Goal: Transaction & Acquisition: Purchase product/service

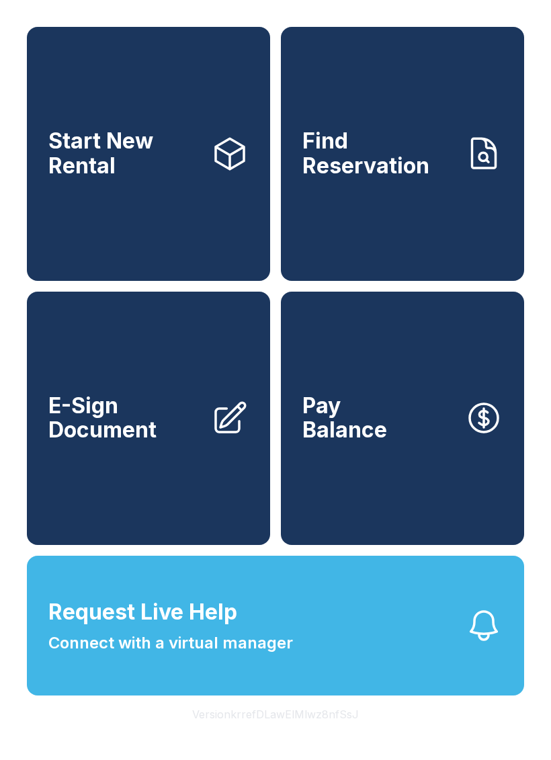
click at [166, 202] on link "Start New Rental" at bounding box center [148, 154] width 243 height 254
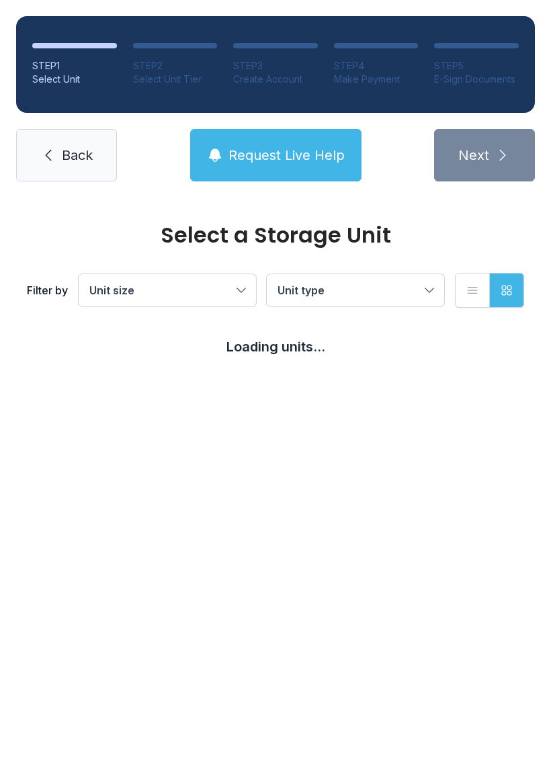
click at [109, 146] on link "Back" at bounding box center [66, 155] width 101 height 52
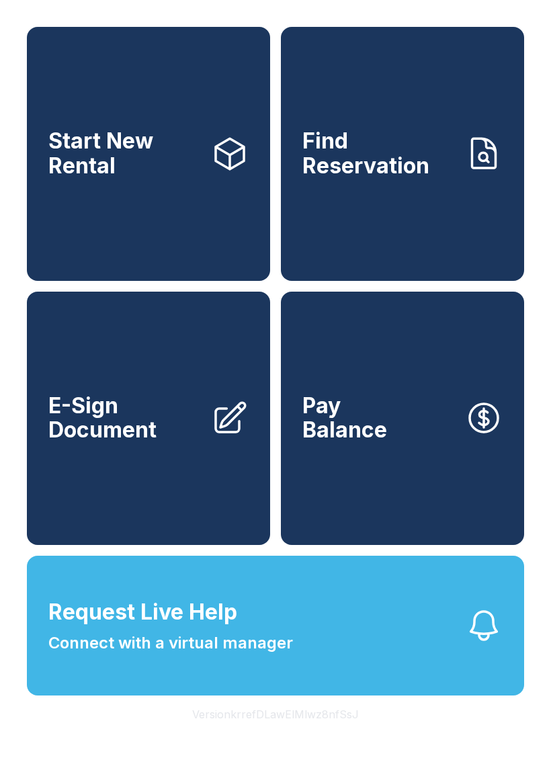
click at [412, 200] on link "Find Reservation" at bounding box center [402, 154] width 243 height 254
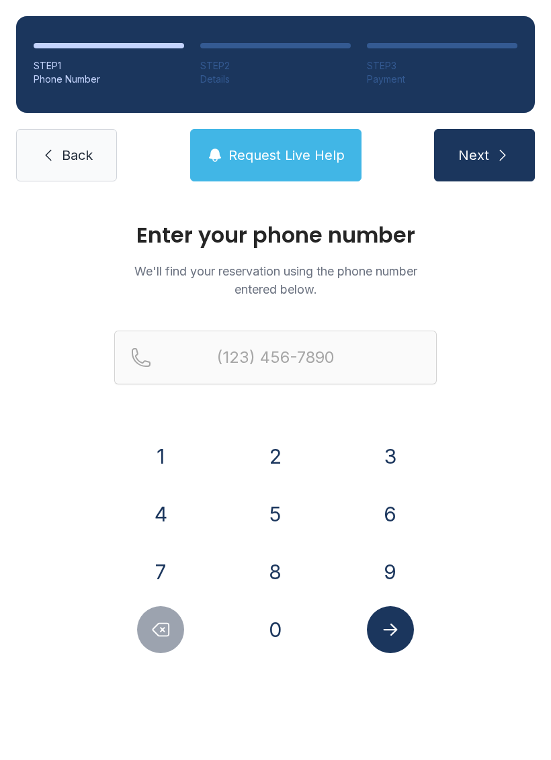
click at [77, 169] on link "Back" at bounding box center [66, 155] width 101 height 52
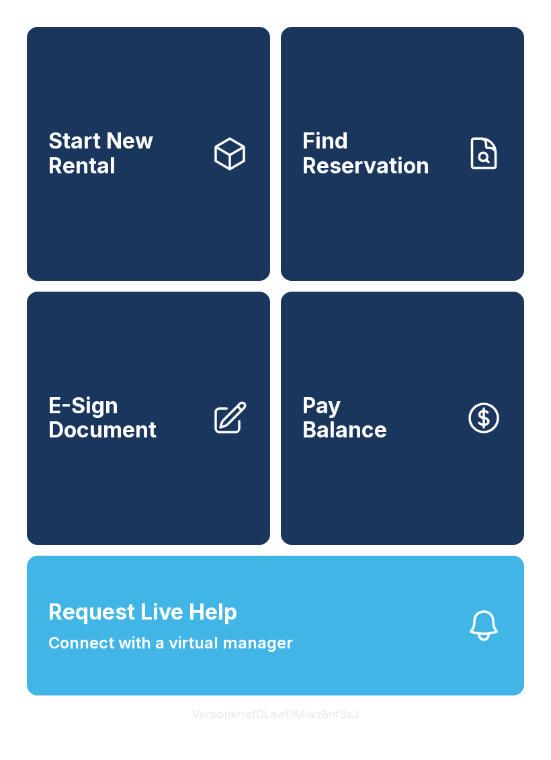
click at [164, 433] on span "E-Sign Document" at bounding box center [124, 418] width 152 height 49
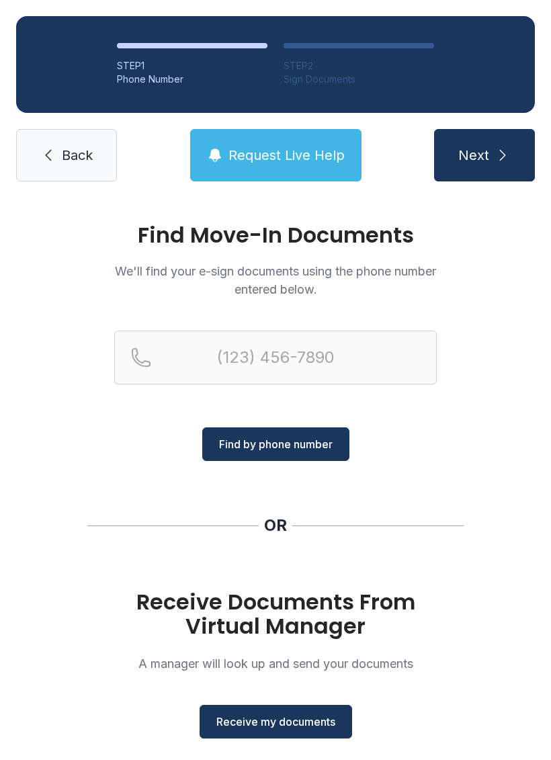
click at [77, 150] on span "Back" at bounding box center [77, 155] width 31 height 19
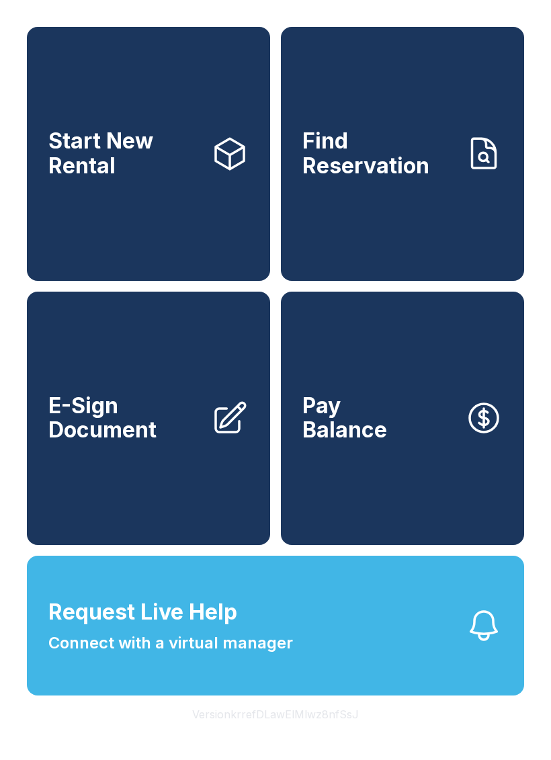
click at [394, 457] on button "Pay Balance" at bounding box center [402, 419] width 243 height 254
click at [306, 733] on button "Version krrefDLawElMlwz8nfSsJ" at bounding box center [275, 714] width 188 height 38
click at [305, 733] on button "Version krrefDLawElMlwz8nfSsJ" at bounding box center [275, 714] width 188 height 38
click at [306, 733] on button "Version krrefDLawElMlwz8nfSsJ" at bounding box center [275, 714] width 188 height 38
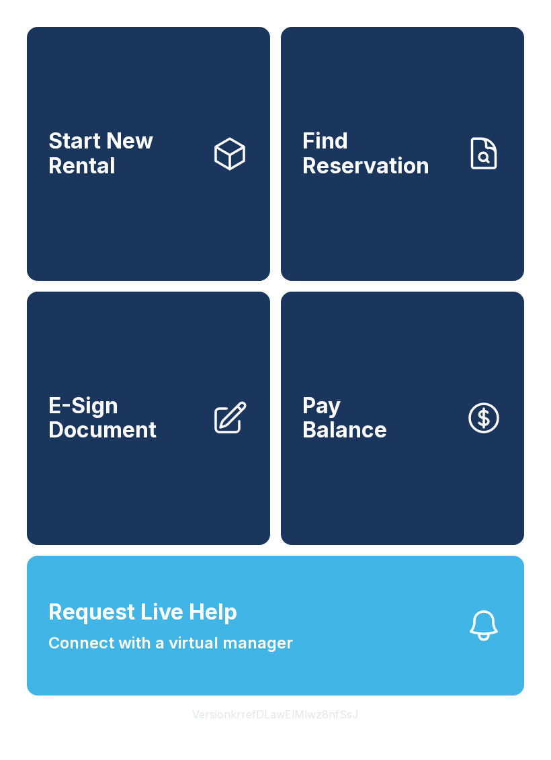
click at [300, 733] on button "Version krrefDLawElMlwz8nfSsJ" at bounding box center [275, 714] width 188 height 38
click at [312, 733] on button "Version krrefDLawElMlwz8nfSsJ" at bounding box center [275, 714] width 188 height 38
click at [306, 733] on button "Version krrefDLawElMlwz8nfSsJ" at bounding box center [275, 714] width 188 height 38
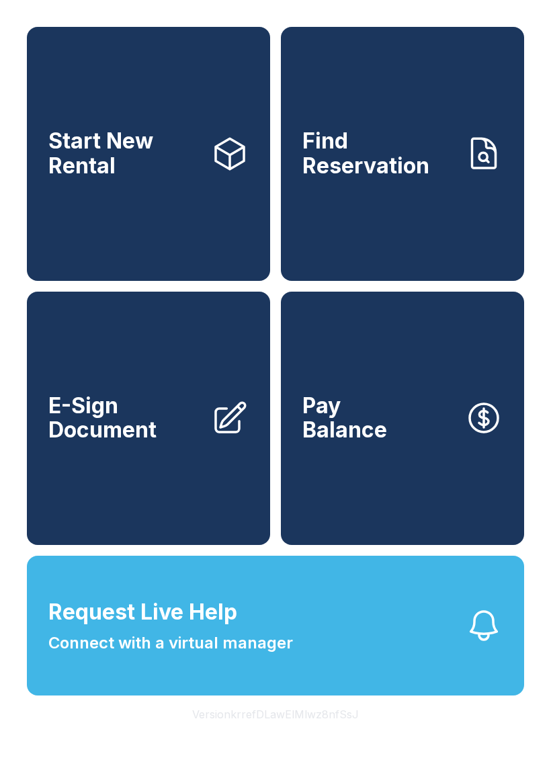
click at [306, 733] on button "Version krrefDLawElMlwz8nfSsJ" at bounding box center [275, 714] width 188 height 38
click at [303, 733] on button "Version krrefDLawElMlwz8nfSsJ" at bounding box center [275, 714] width 188 height 38
click at [294, 733] on button "Version krrefDLawElMlwz8nfSsJ" at bounding box center [275, 714] width 188 height 38
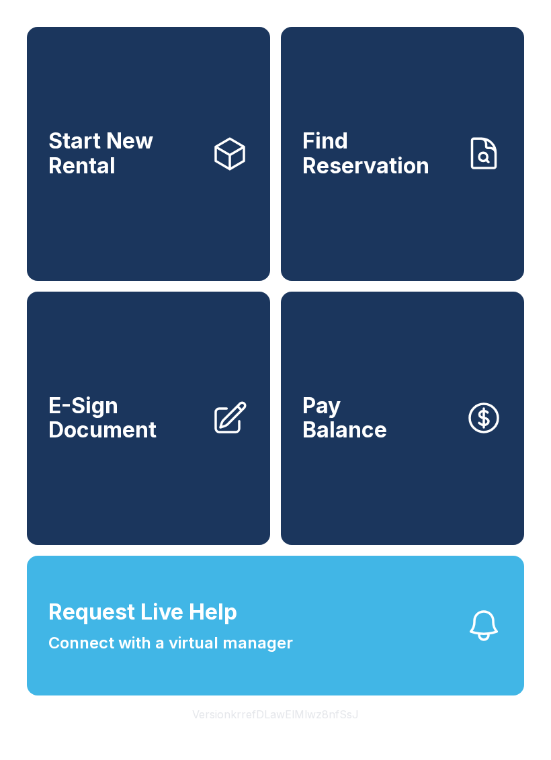
click at [294, 733] on button "Version krrefDLawElMlwz8nfSsJ" at bounding box center [275, 714] width 188 height 38
click at [293, 733] on button "Version krrefDLawElMlwz8nfSsJ" at bounding box center [275, 714] width 188 height 38
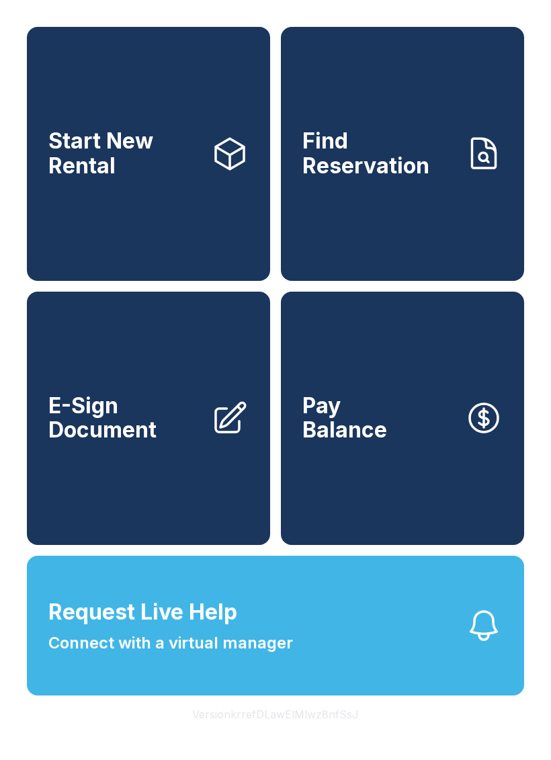
click at [293, 733] on button "Version krrefDLawElMlwz8nfSsJ" at bounding box center [275, 714] width 188 height 38
click at [296, 733] on button "Version krrefDLawElMlwz8nfSsJ" at bounding box center [275, 714] width 188 height 38
click at [300, 733] on button "Version krrefDLawElMlwz8nfSsJ" at bounding box center [275, 714] width 188 height 38
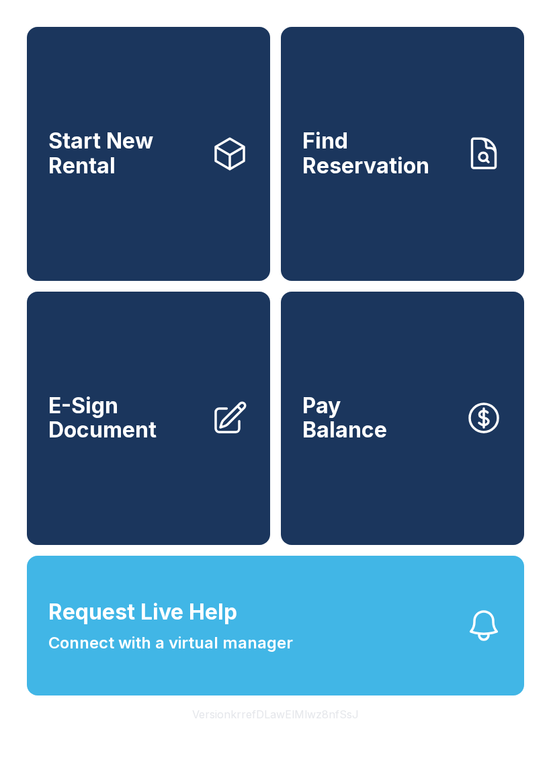
click at [299, 733] on button "Version krrefDLawElMlwz8nfSsJ" at bounding box center [275, 714] width 188 height 38
click at [298, 733] on button "Version krrefDLawElMlwz8nfSsJ" at bounding box center [275, 714] width 188 height 38
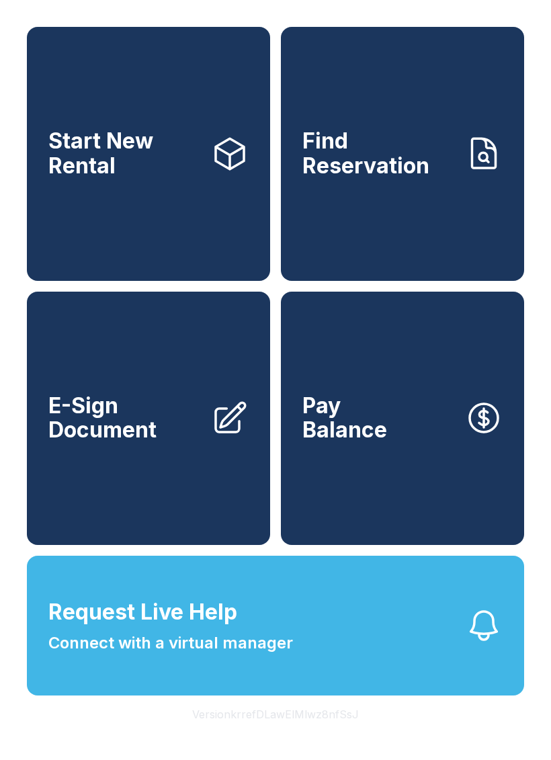
click at [298, 733] on button "Version krrefDLawElMlwz8nfSsJ" at bounding box center [275, 714] width 188 height 38
click at [290, 733] on button "Version krrefDLawElMlwz8nfSsJ" at bounding box center [275, 714] width 188 height 38
click at [292, 733] on button "Version krrefDLawElMlwz8nfSsJ" at bounding box center [275, 714] width 188 height 38
click at [291, 733] on button "Version krrefDLawElMlwz8nfSsJ" at bounding box center [275, 714] width 188 height 38
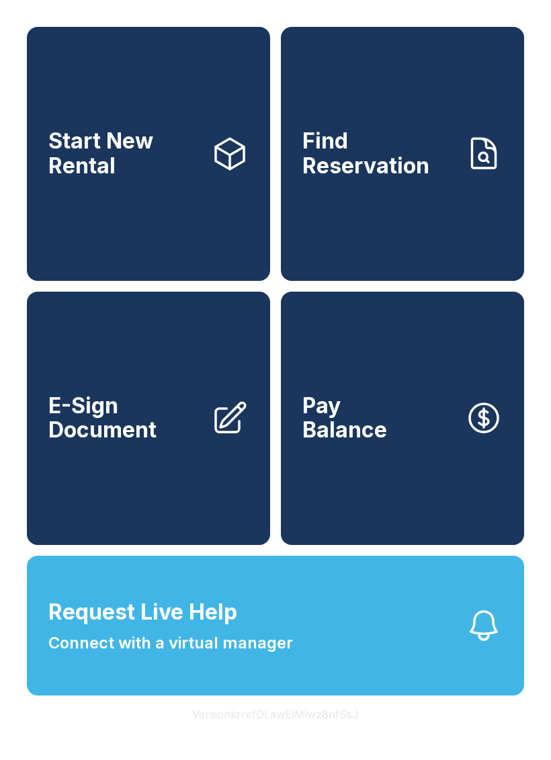
click at [285, 733] on button "Version krrefDLawElMlwz8nfSsJ" at bounding box center [275, 714] width 188 height 38
click at [286, 733] on button "Version krrefDLawElMlwz8nfSsJ" at bounding box center [275, 714] width 188 height 38
click at [285, 733] on button "Version krrefDLawElMlwz8nfSsJ" at bounding box center [275, 714] width 188 height 38
click at [289, 733] on button "Version krrefDLawElMlwz8nfSsJ" at bounding box center [275, 714] width 188 height 38
click at [288, 733] on button "Version krrefDLawElMlwz8nfSsJ" at bounding box center [275, 714] width 188 height 38
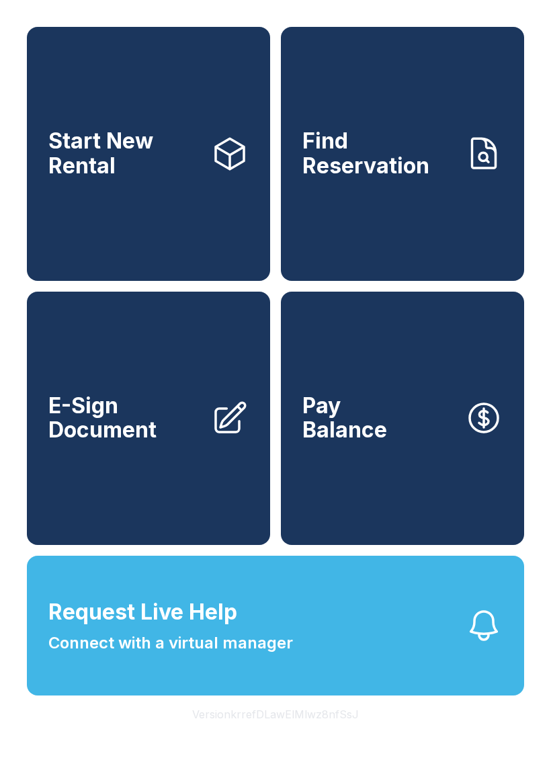
click at [278, 733] on button "Version krrefDLawElMlwz8nfSsJ" at bounding box center [275, 714] width 188 height 38
click at [277, 733] on button "Version krrefDLawElMlwz8nfSsJ" at bounding box center [275, 714] width 188 height 38
click at [279, 733] on button "Version krrefDLawElMlwz8nfSsJ" at bounding box center [275, 714] width 188 height 38
click at [278, 733] on button "Version krrefDLawElMlwz8nfSsJ" at bounding box center [275, 714] width 188 height 38
click at [273, 733] on button "Version krrefDLawElMlwz8nfSsJ" at bounding box center [275, 714] width 188 height 38
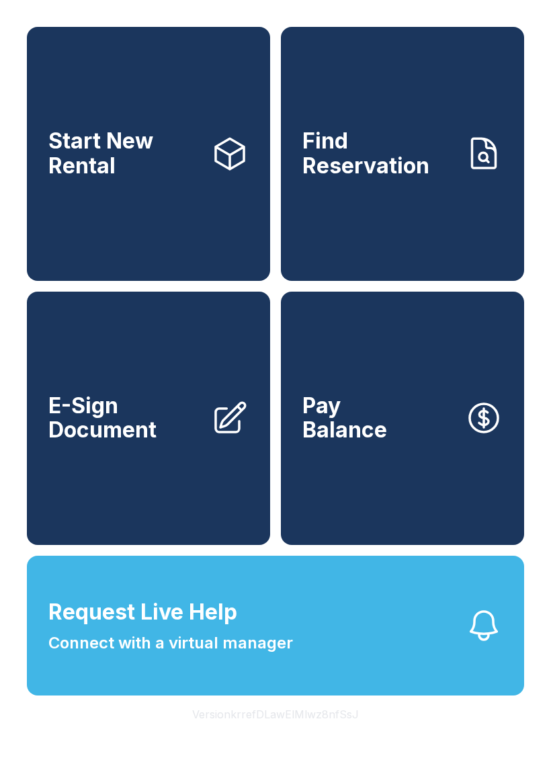
click at [273, 733] on button "Version krrefDLawElMlwz8nfSsJ" at bounding box center [275, 714] width 188 height 38
click at [272, 733] on button "Version krrefDLawElMlwz8nfSsJ" at bounding box center [275, 714] width 188 height 38
click at [276, 733] on button "Version krrefDLawElMlwz8nfSsJ" at bounding box center [275, 714] width 188 height 38
click at [275, 733] on button "Version krrefDLawElMlwz8nfSsJ" at bounding box center [275, 714] width 188 height 38
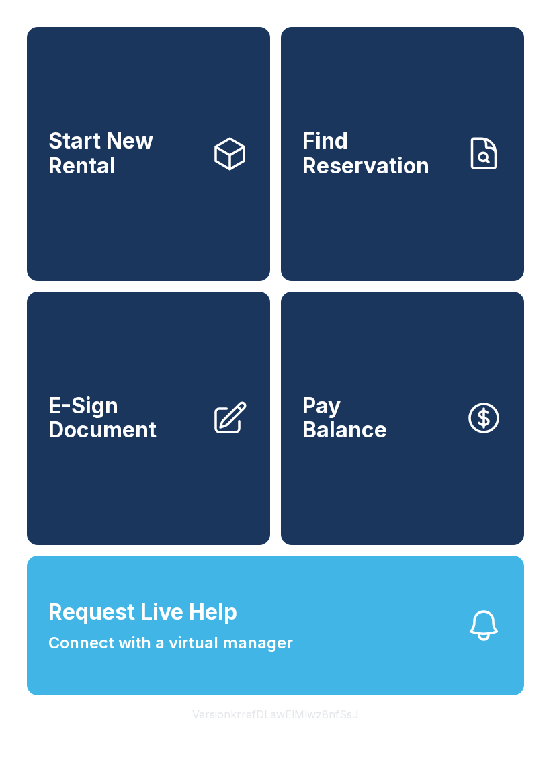
click at [277, 733] on button "Version krrefDLawElMlwz8nfSsJ" at bounding box center [275, 714] width 188 height 38
click at [346, 647] on button "Request Live Help Connect with a virtual manager" at bounding box center [275, 626] width 497 height 140
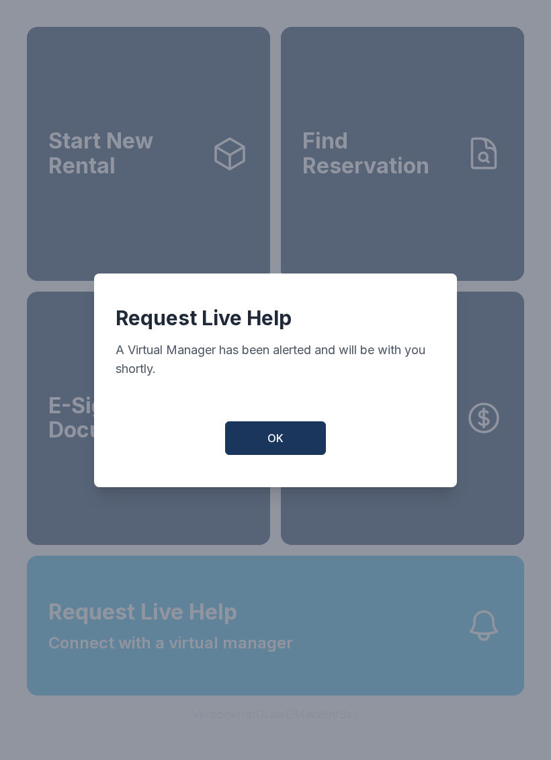
click at [281, 445] on span "OK" at bounding box center [275, 438] width 16 height 16
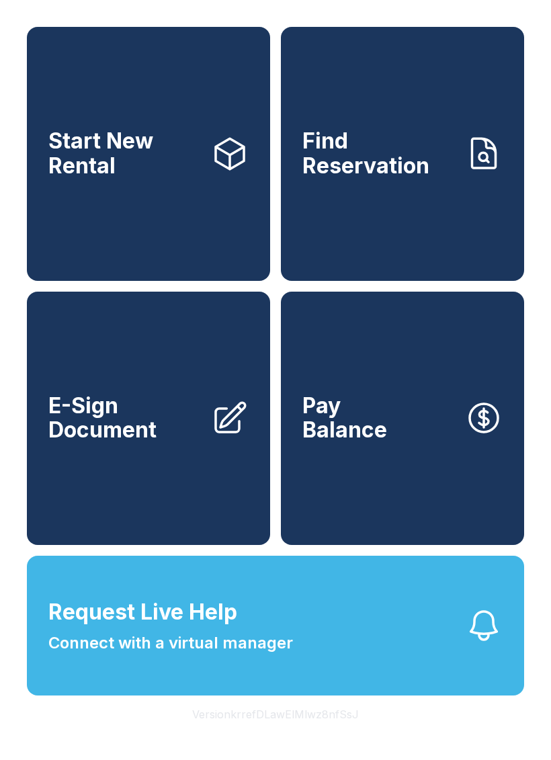
click at [314, 733] on button "Version krrefDLawElMlwz8nfSsJ" at bounding box center [275, 714] width 188 height 38
click at [312, 733] on button "Version krrefDLawElMlwz8nfSsJ" at bounding box center [275, 714] width 188 height 38
click at [311, 733] on button "Version krrefDLawElMlwz8nfSsJ" at bounding box center [275, 714] width 188 height 38
click at [306, 733] on button "Version krrefDLawElMlwz8nfSsJ" at bounding box center [275, 714] width 188 height 38
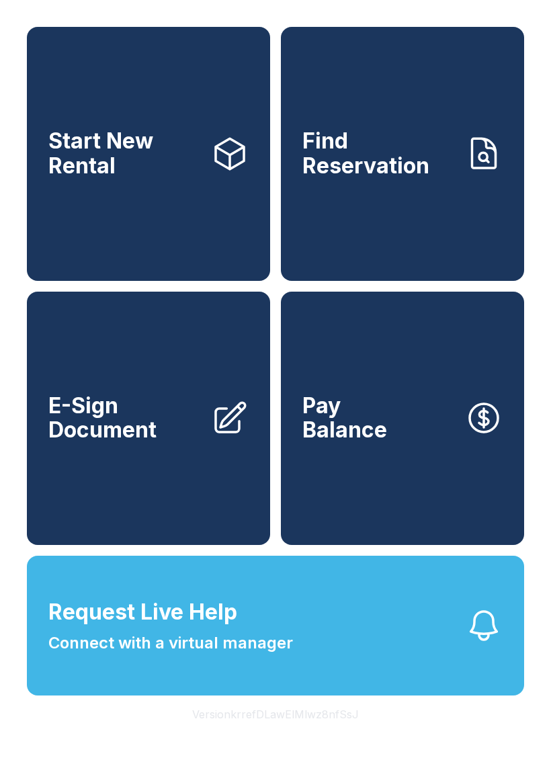
click at [306, 733] on button "Version krrefDLawElMlwz8nfSsJ" at bounding box center [275, 714] width 188 height 38
click at [296, 733] on button "Version krrefDLawElMlwz8nfSsJ" at bounding box center [275, 714] width 188 height 38
click at [292, 733] on button "Version krrefDLawElMlwz8nfSsJ" at bounding box center [275, 714] width 188 height 38
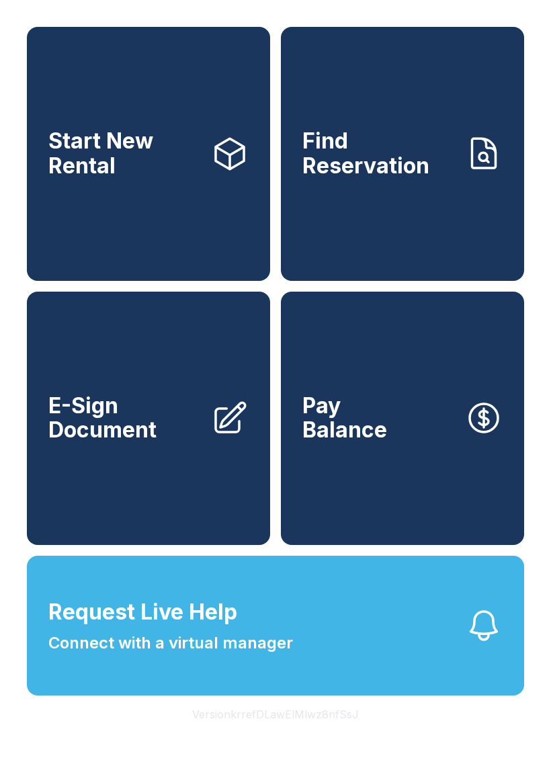
click at [282, 733] on button "Version krrefDLawElMlwz8nfSsJ" at bounding box center [275, 714] width 188 height 38
click at [281, 733] on button "Version krrefDLawElMlwz8nfSsJ" at bounding box center [275, 714] width 188 height 38
click at [290, 733] on button "Version krrefDLawElMlwz8nfSsJ" at bounding box center [275, 714] width 188 height 38
click at [283, 733] on button "Version krrefDLawElMlwz8nfSsJ" at bounding box center [275, 714] width 188 height 38
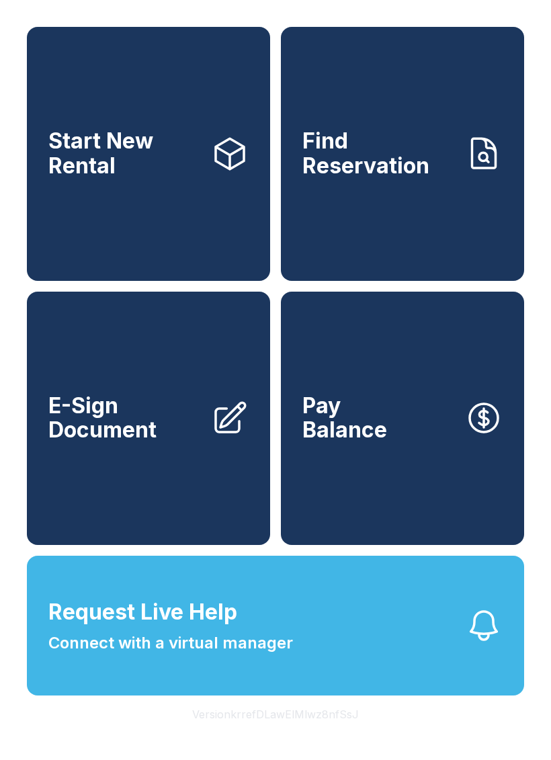
click at [283, 733] on button "Version krrefDLawElMlwz8nfSsJ" at bounding box center [275, 714] width 188 height 38
click at [281, 733] on button "Version krrefDLawElMlwz8nfSsJ" at bounding box center [275, 714] width 188 height 38
click at [280, 733] on button "Version krrefDLawElMlwz8nfSsJ" at bounding box center [275, 714] width 188 height 38
click at [279, 733] on button "Version krrefDLawElMlwz8nfSsJ" at bounding box center [275, 714] width 188 height 38
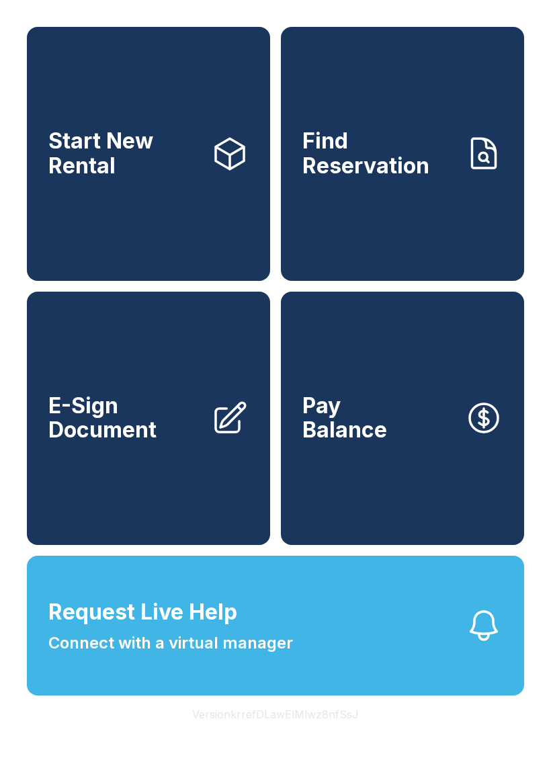
click at [275, 733] on button "Version krrefDLawElMlwz8nfSsJ" at bounding box center [275, 714] width 188 height 38
click at [273, 733] on button "Version krrefDLawElMlwz8nfSsJ" at bounding box center [275, 714] width 188 height 38
click at [271, 733] on button "Version krrefDLawElMlwz8nfSsJ" at bounding box center [275, 714] width 188 height 38
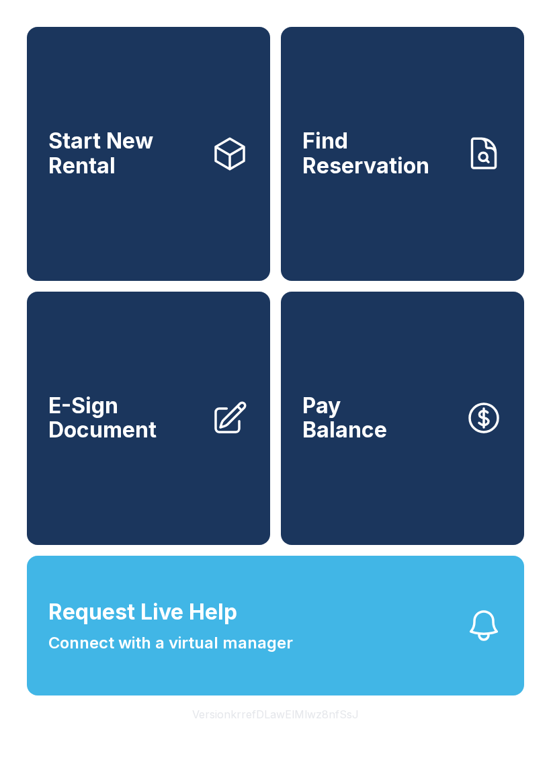
click at [271, 733] on button "Version krrefDLawElMlwz8nfSsJ" at bounding box center [275, 714] width 188 height 38
click at [267, 733] on button "Version krrefDLawElMlwz8nfSsJ" at bounding box center [275, 714] width 188 height 38
click at [262, 733] on button "Version krrefDLawElMlwz8nfSsJ" at bounding box center [275, 714] width 188 height 38
click at [321, 731] on button "Version krrefDLawElMlwz8nfSsJ" at bounding box center [275, 714] width 188 height 38
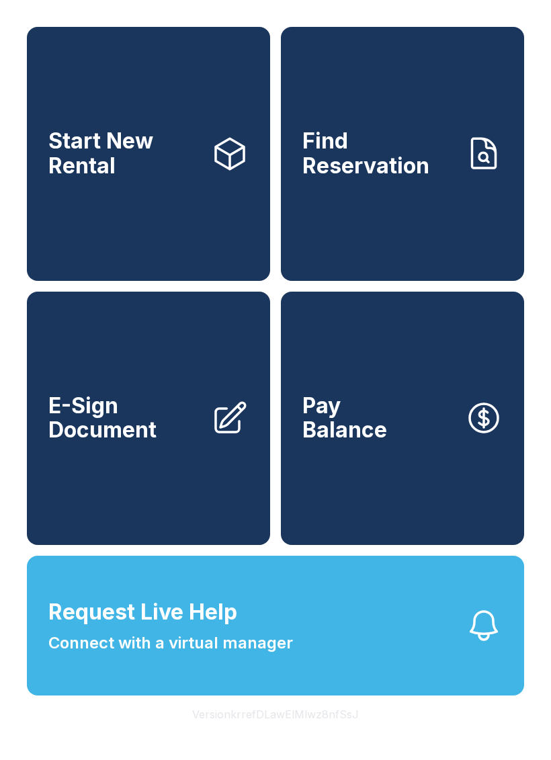
click at [321, 730] on button "Version krrefDLawElMlwz8nfSsJ" at bounding box center [275, 714] width 188 height 38
click at [320, 733] on button "Version krrefDLawElMlwz8nfSsJ" at bounding box center [275, 714] width 188 height 38
click at [309, 733] on button "Version krrefDLawElMlwz8nfSsJ" at bounding box center [275, 714] width 188 height 38
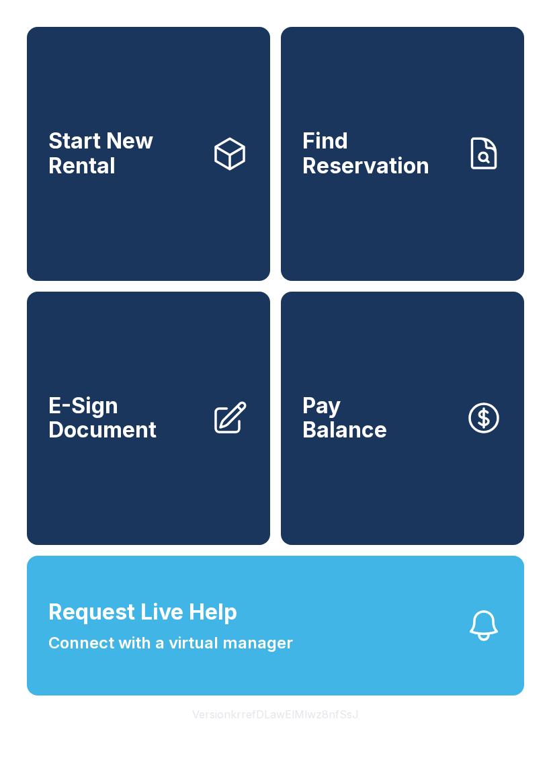
click at [304, 733] on button "Version krrefDLawElMlwz8nfSsJ" at bounding box center [275, 714] width 188 height 38
click at [99, 206] on link "Start New Rental" at bounding box center [148, 154] width 243 height 254
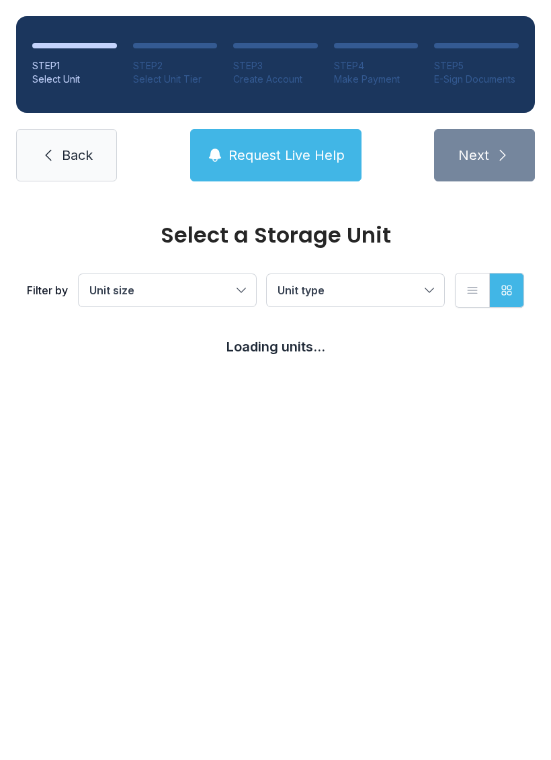
click at [453, 388] on div "Select a Storage Unit Filter by Unit size Unit type List view Grid view Loading…" at bounding box center [275, 304] width 551 height 212
click at [280, 363] on div "Select a Storage Unit Filter by Unit size Unit type List view Grid view Loading…" at bounding box center [275, 304] width 551 height 212
click at [364, 387] on div "Select a Storage Unit Filter by Unit size Unit type List view Grid view Loading…" at bounding box center [275, 304] width 551 height 212
click at [352, 387] on div "Select a Storage Unit Filter by Unit size Unit type List view Grid view Loading…" at bounding box center [275, 304] width 551 height 212
click at [55, 164] on link "Back" at bounding box center [66, 155] width 101 height 52
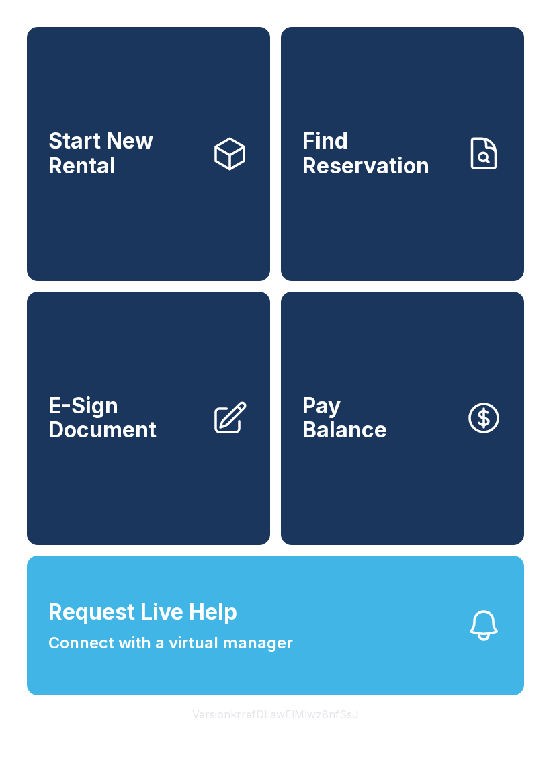
click at [161, 206] on link "Start New Rental" at bounding box center [148, 154] width 243 height 254
click at [128, 146] on span "Start New Rental" at bounding box center [124, 153] width 152 height 49
click at [154, 131] on link "Start New Rental" at bounding box center [148, 154] width 243 height 254
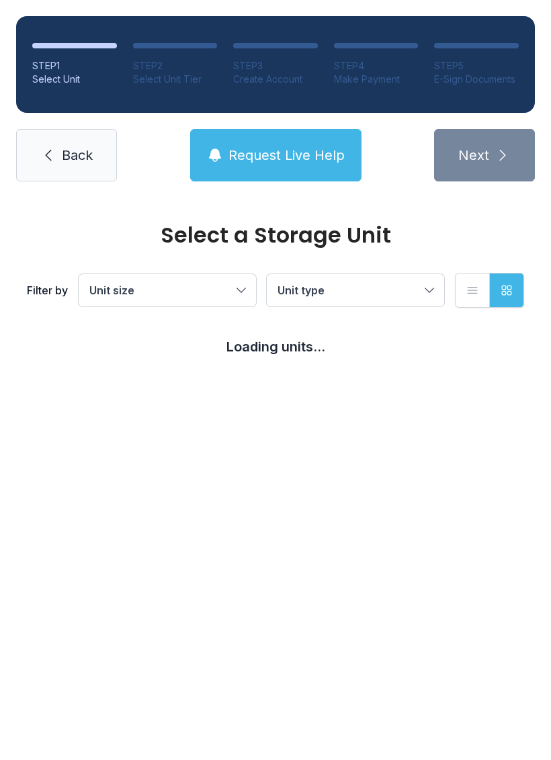
click at [69, 157] on span "Back" at bounding box center [77, 155] width 31 height 19
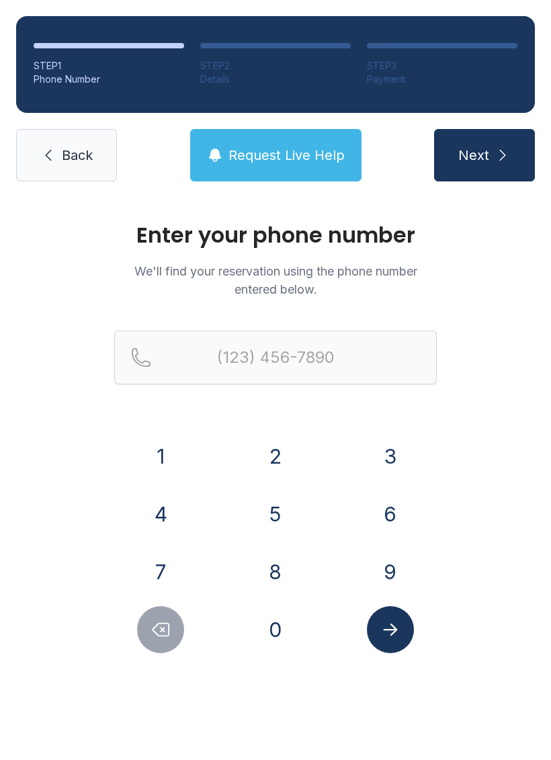
click at [73, 165] on link "Back" at bounding box center [66, 155] width 101 height 52
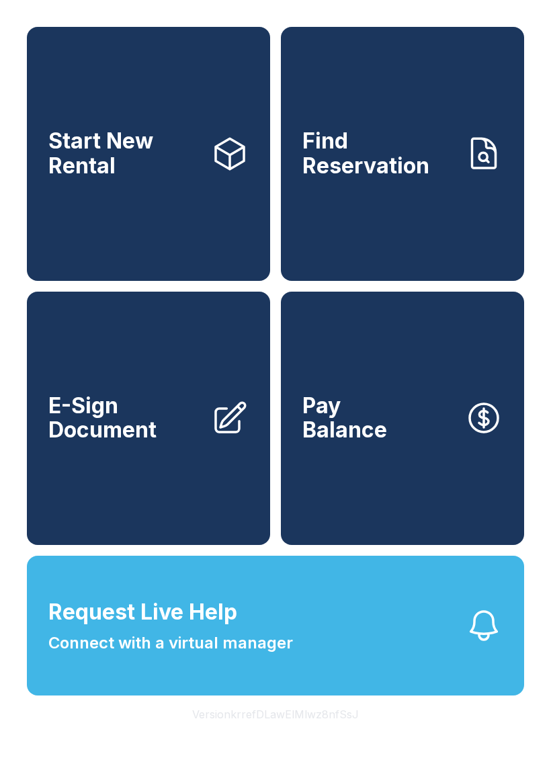
click at [135, 443] on span "E-Sign Document" at bounding box center [124, 418] width 152 height 49
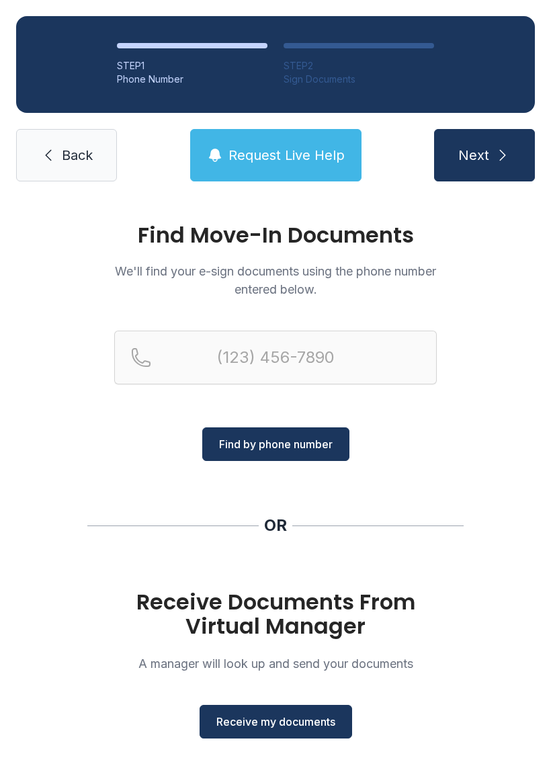
click at [81, 163] on span "Back" at bounding box center [77, 155] width 31 height 19
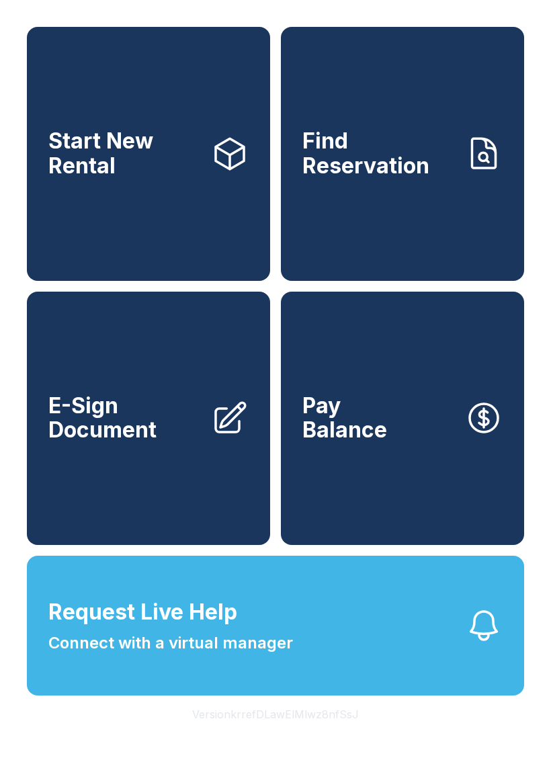
click at [394, 474] on button "Pay Balance" at bounding box center [402, 419] width 243 height 254
click at [155, 186] on link "Start New Rental" at bounding box center [148, 154] width 243 height 254
click at [105, 200] on link "Start New Rental" at bounding box center [148, 154] width 243 height 254
